Goal: Task Accomplishment & Management: Use online tool/utility

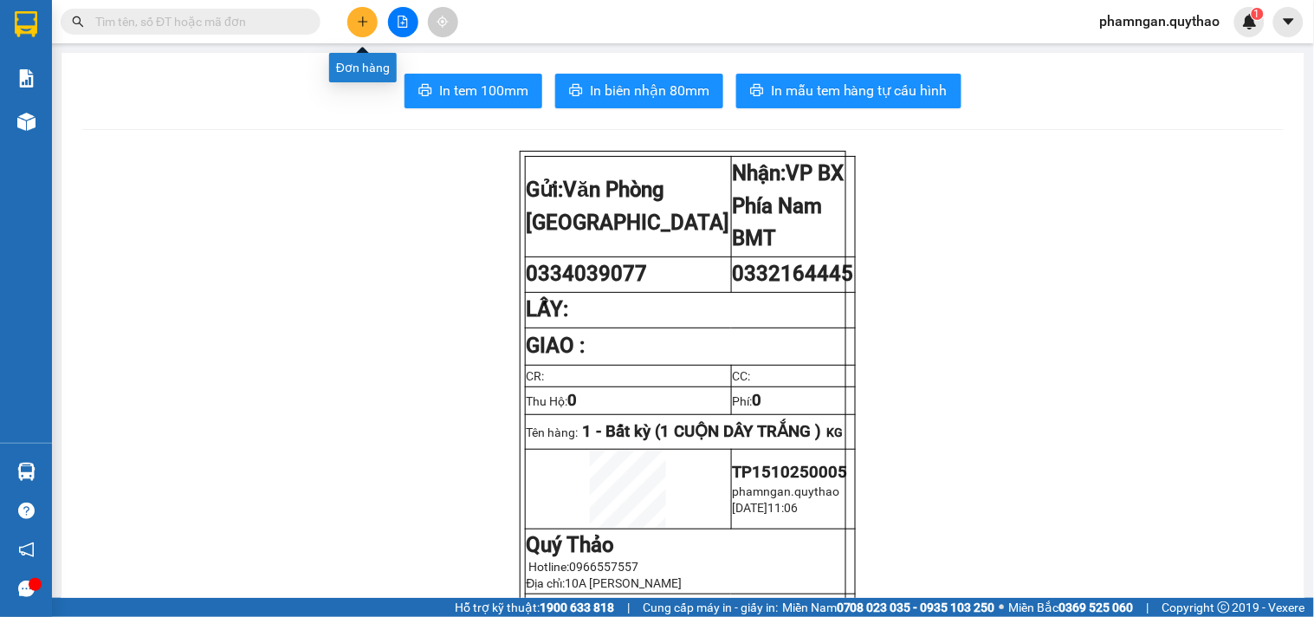
click at [353, 16] on button at bounding box center [362, 22] width 30 height 30
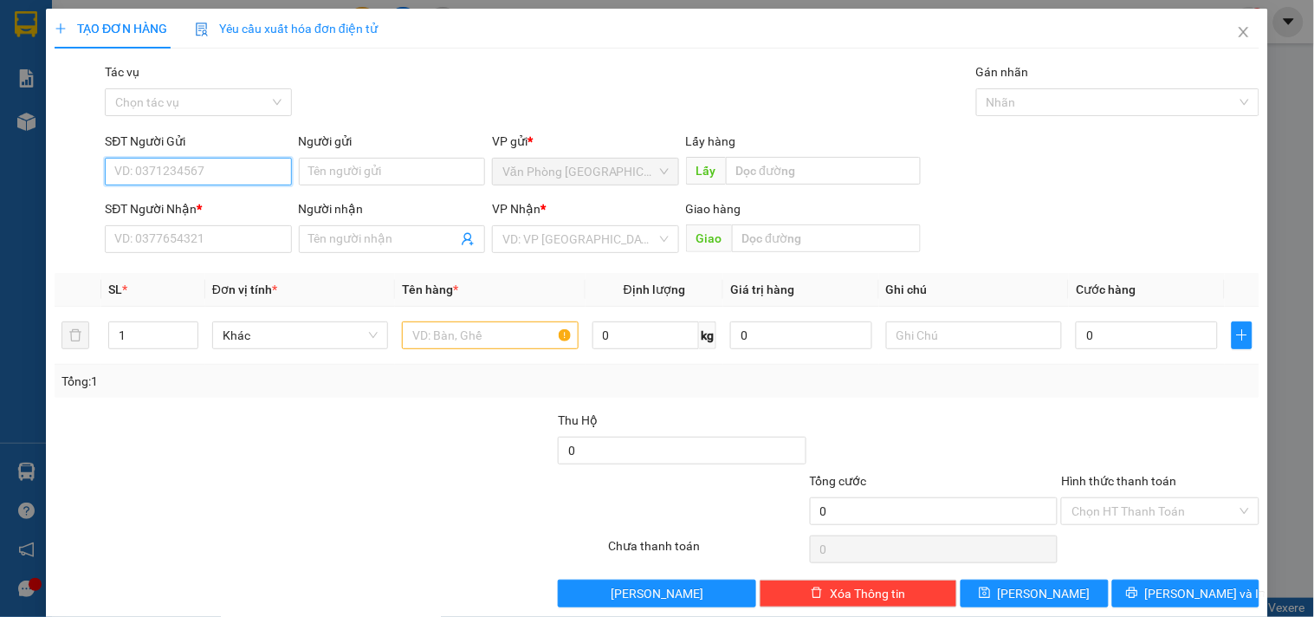
click at [210, 172] on input "SĐT Người Gửi" at bounding box center [198, 172] width 186 height 28
click at [200, 236] on input "SĐT Người Nhận *" at bounding box center [198, 239] width 186 height 28
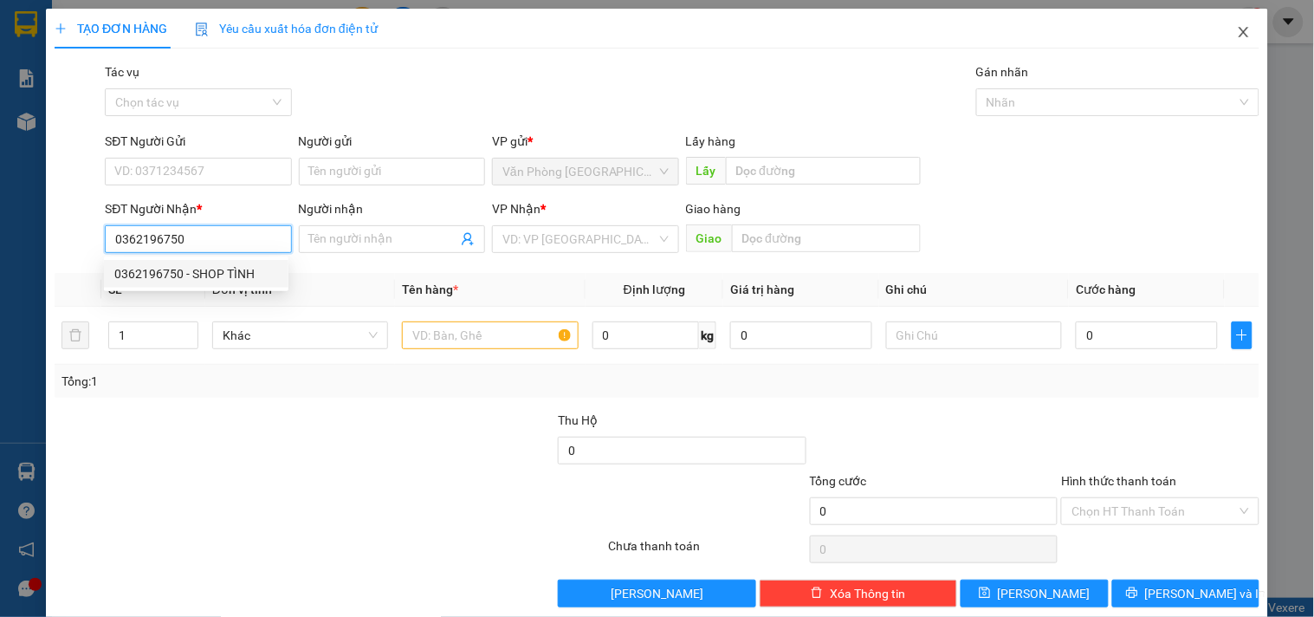
type input "0362196750"
click at [1237, 35] on icon "close" at bounding box center [1244, 32] width 14 height 14
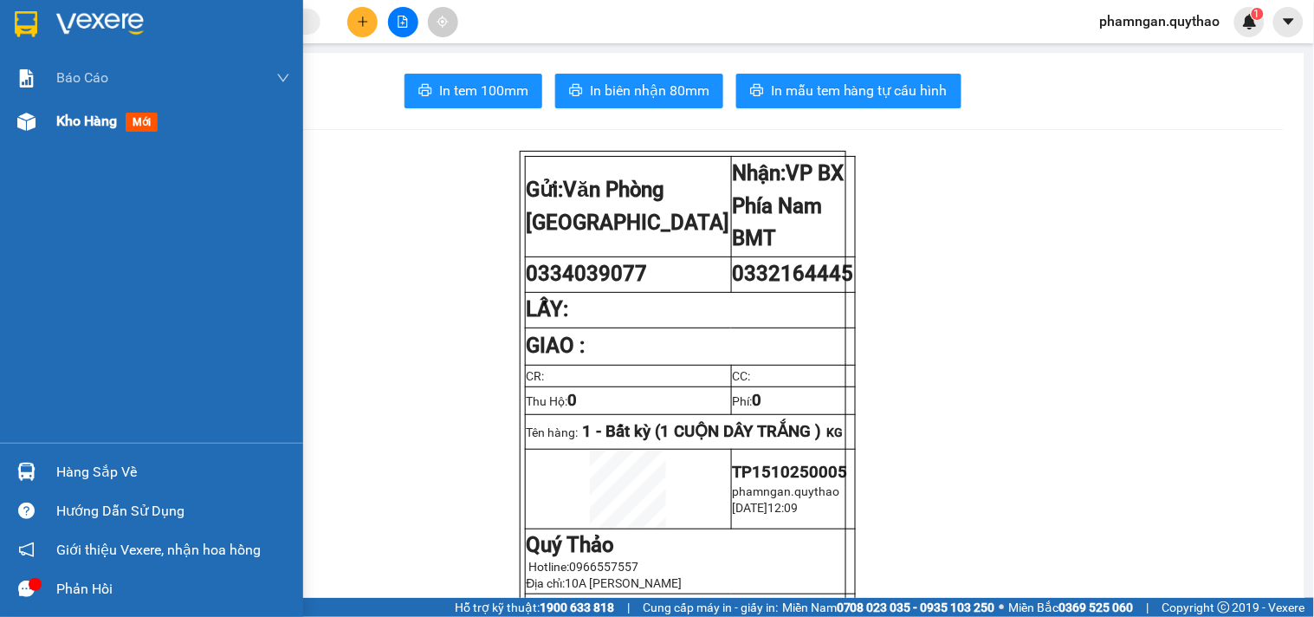
click at [47, 119] on div "Kho hàng mới" at bounding box center [151, 121] width 303 height 43
